Goal: Task Accomplishment & Management: Manage account settings

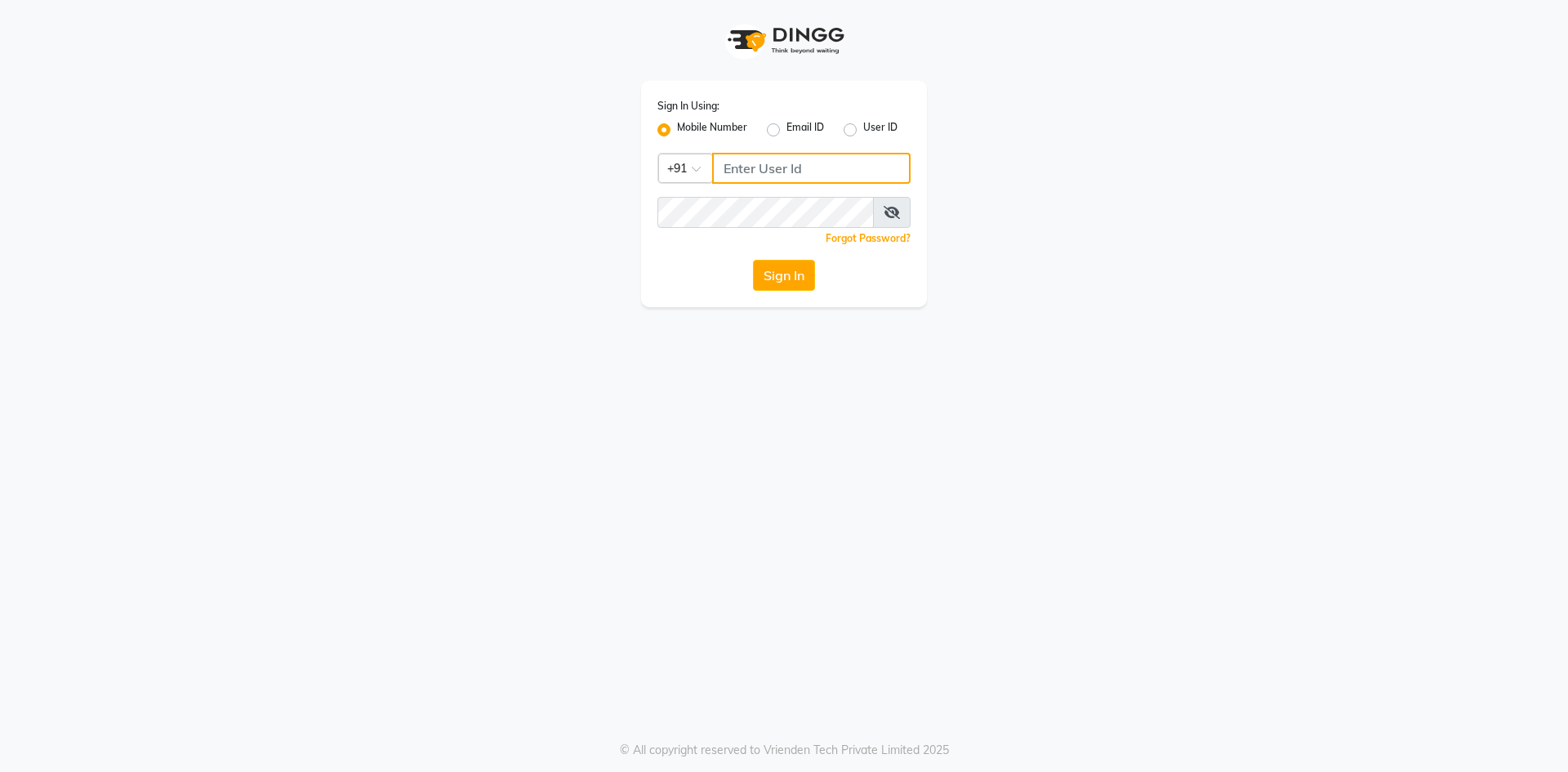
click at [787, 166] on input "Username" at bounding box center [812, 168] width 198 height 31
click at [771, 171] on input "Username" at bounding box center [812, 168] width 198 height 31
click at [812, 167] on input "Username" at bounding box center [812, 168] width 198 height 31
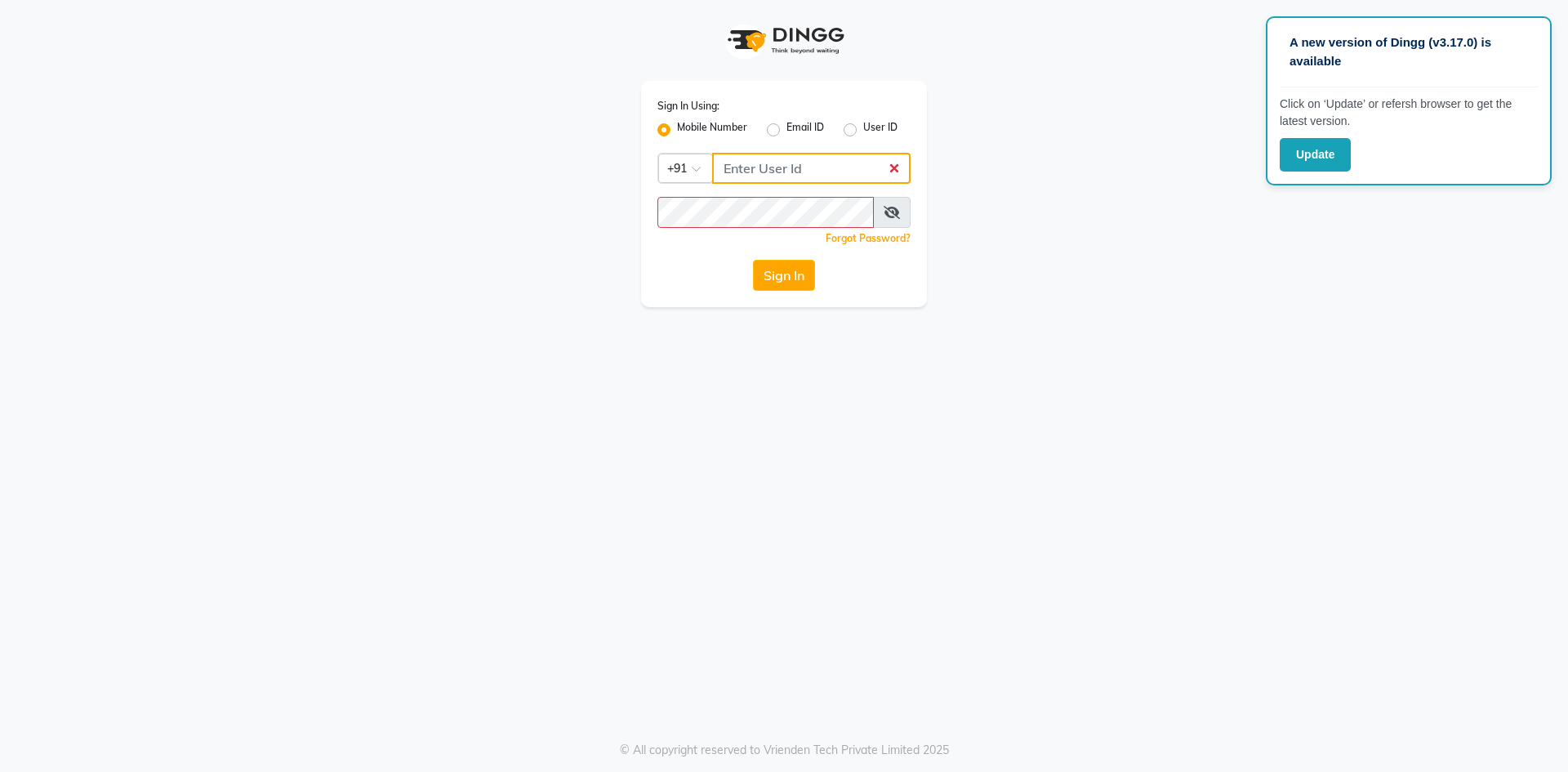
click at [781, 167] on input "Username" at bounding box center [812, 168] width 198 height 31
type input "8755555546"
click at [716, 229] on div "Forgot Password?" at bounding box center [784, 238] width 254 height 17
click at [892, 210] on icon at bounding box center [892, 212] width 16 height 13
click at [797, 276] on button "Sign In" at bounding box center [784, 275] width 62 height 31
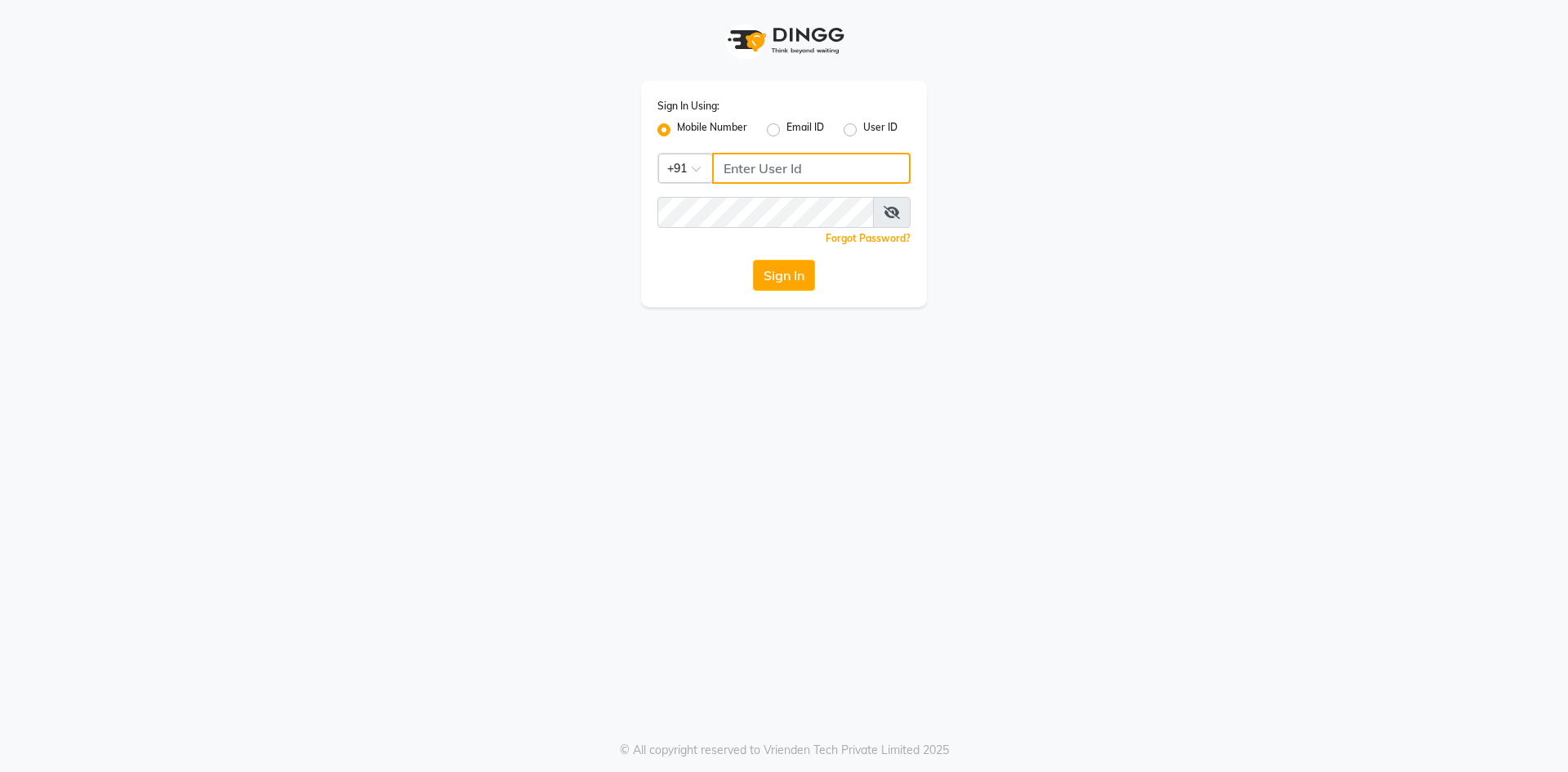
click at [783, 185] on div "Sign In Using: Mobile Number Email ID User ID Country Code × +91 Remember me Fo…" at bounding box center [783, 194] width 285 height 226
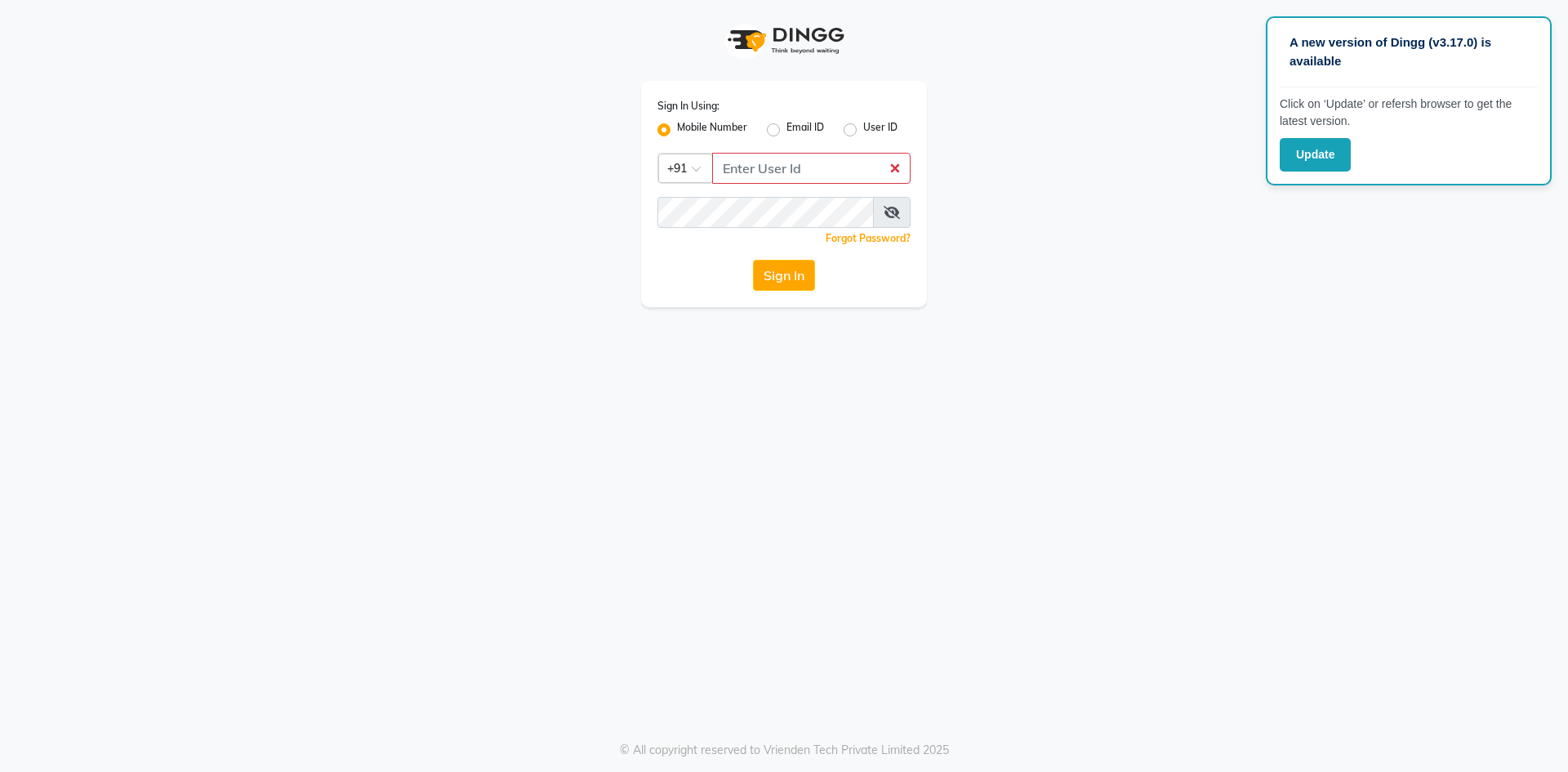
click at [1162, 186] on div "Sign In Using: Mobile Number Email ID User ID Country Code × +91 Remember me Fo…" at bounding box center [784, 154] width 931 height 307
click at [742, 170] on input "Username" at bounding box center [812, 168] width 198 height 31
